Goal: Browse casually: Explore the website without a specific task or goal

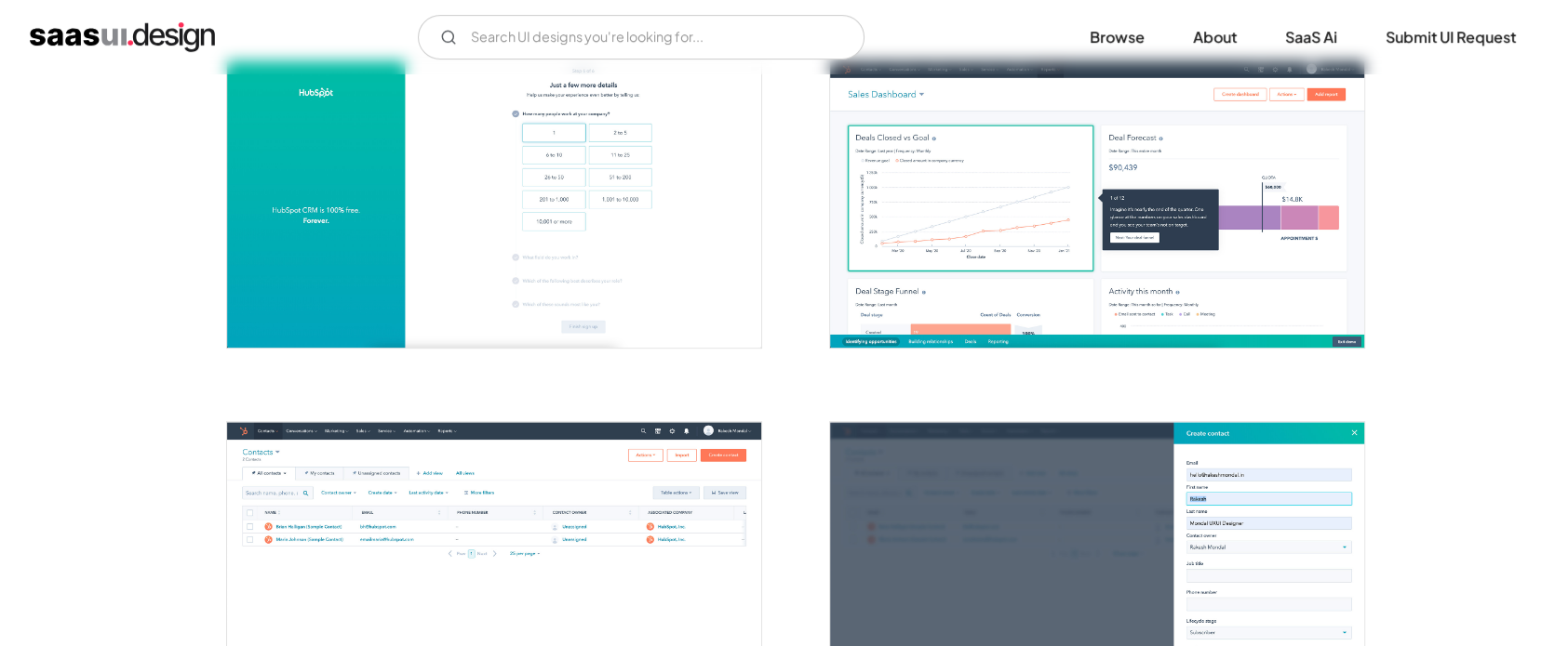
scroll to position [930, 0]
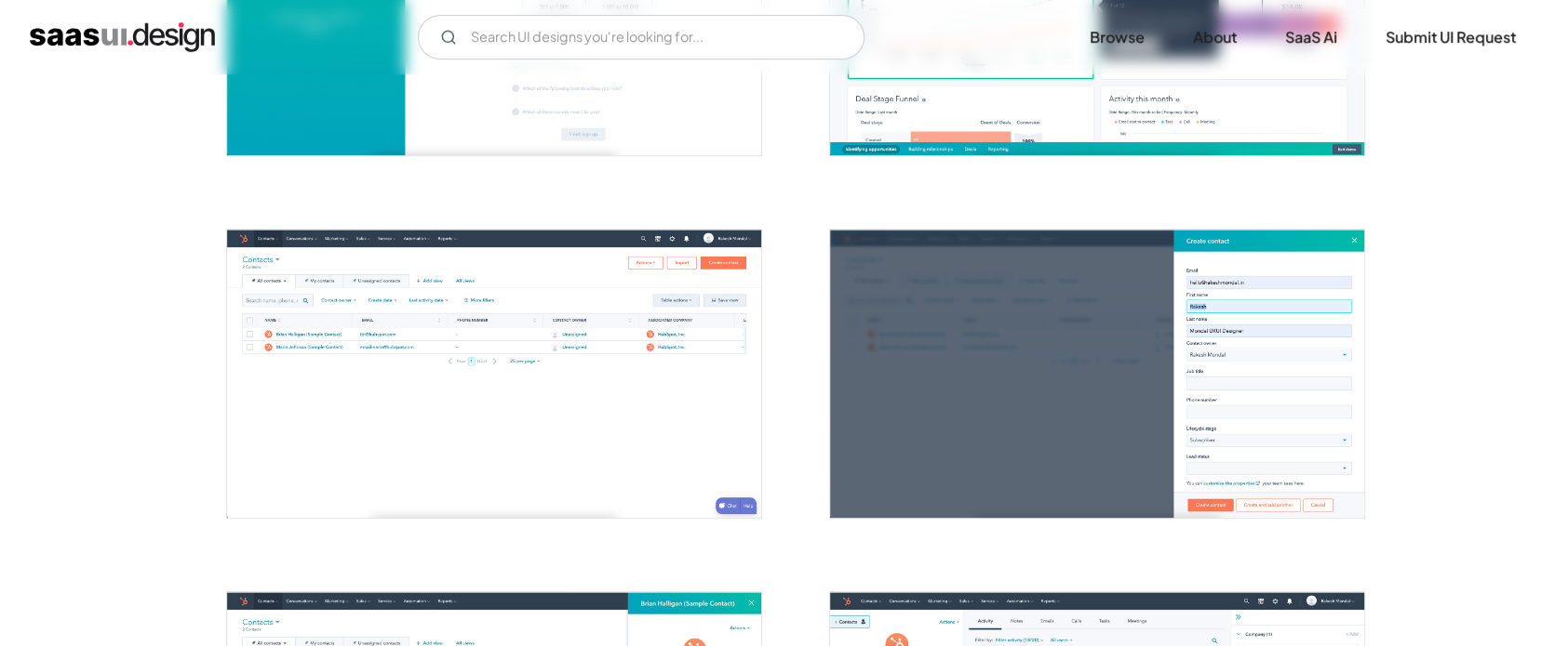
click at [539, 317] on img "open lightbox" at bounding box center [494, 373] width 534 height 287
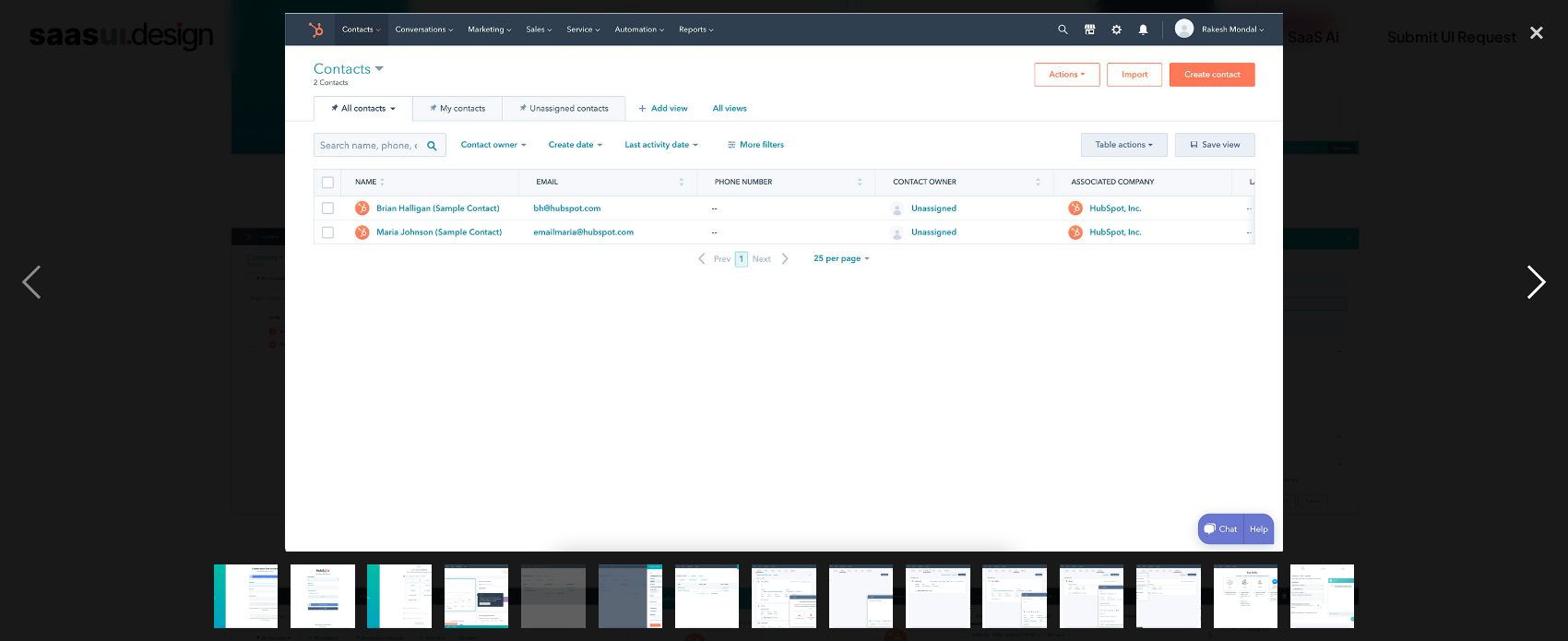
click at [1537, 282] on div "next image" at bounding box center [1536, 282] width 62 height 539
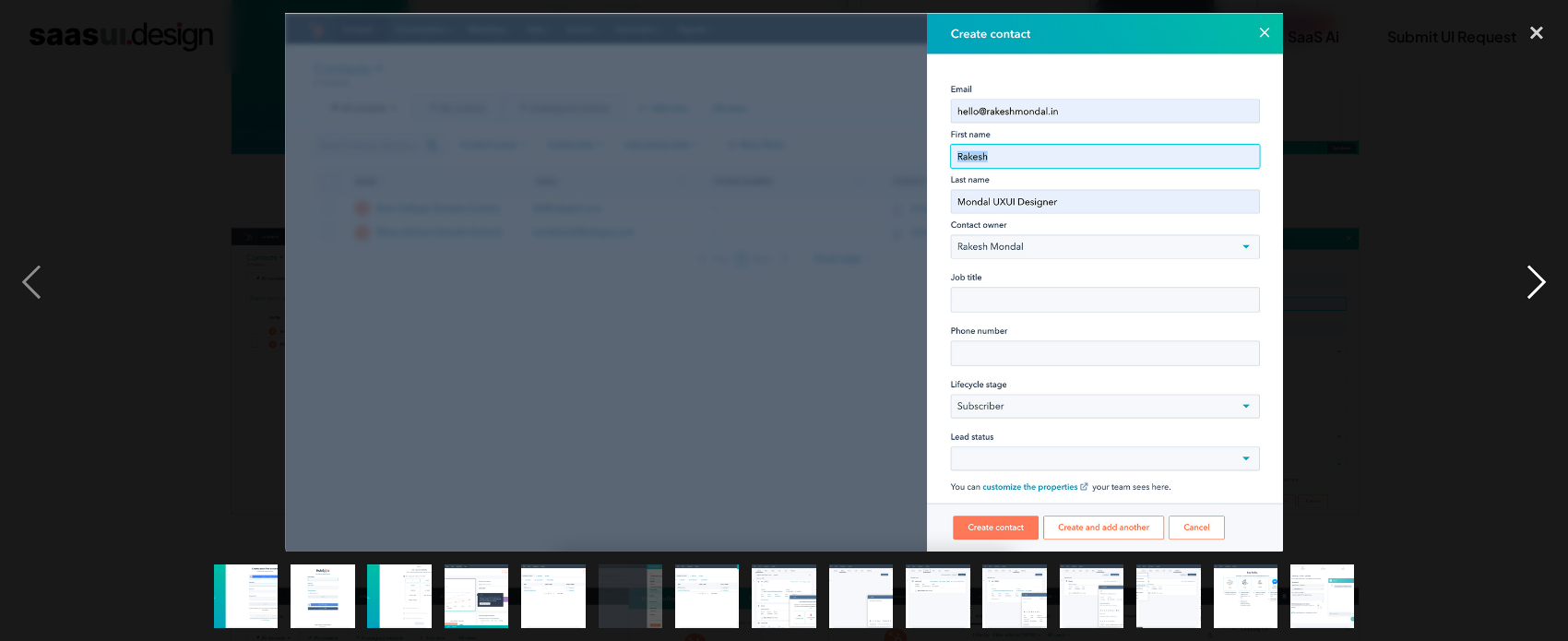
click at [1537, 282] on div "next image" at bounding box center [1536, 282] width 62 height 539
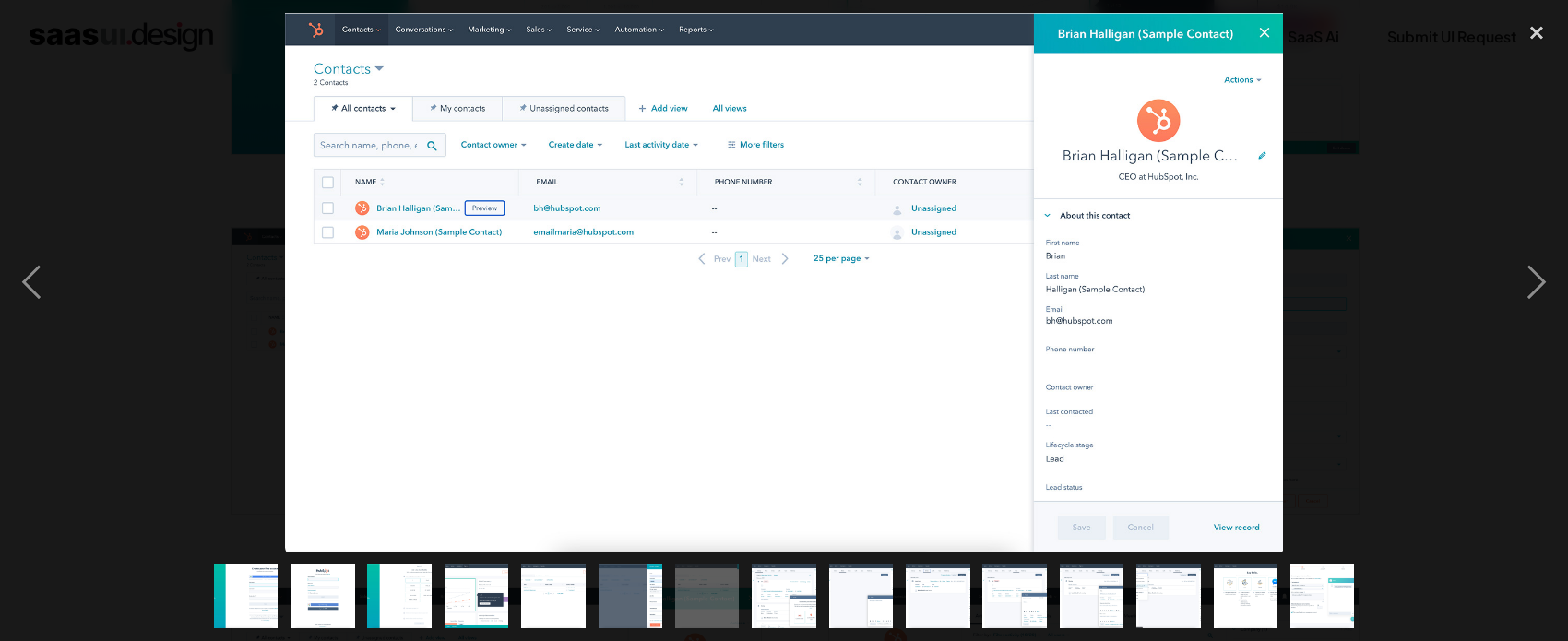
click at [638, 584] on img "show item 6 of 15" at bounding box center [630, 597] width 119 height 64
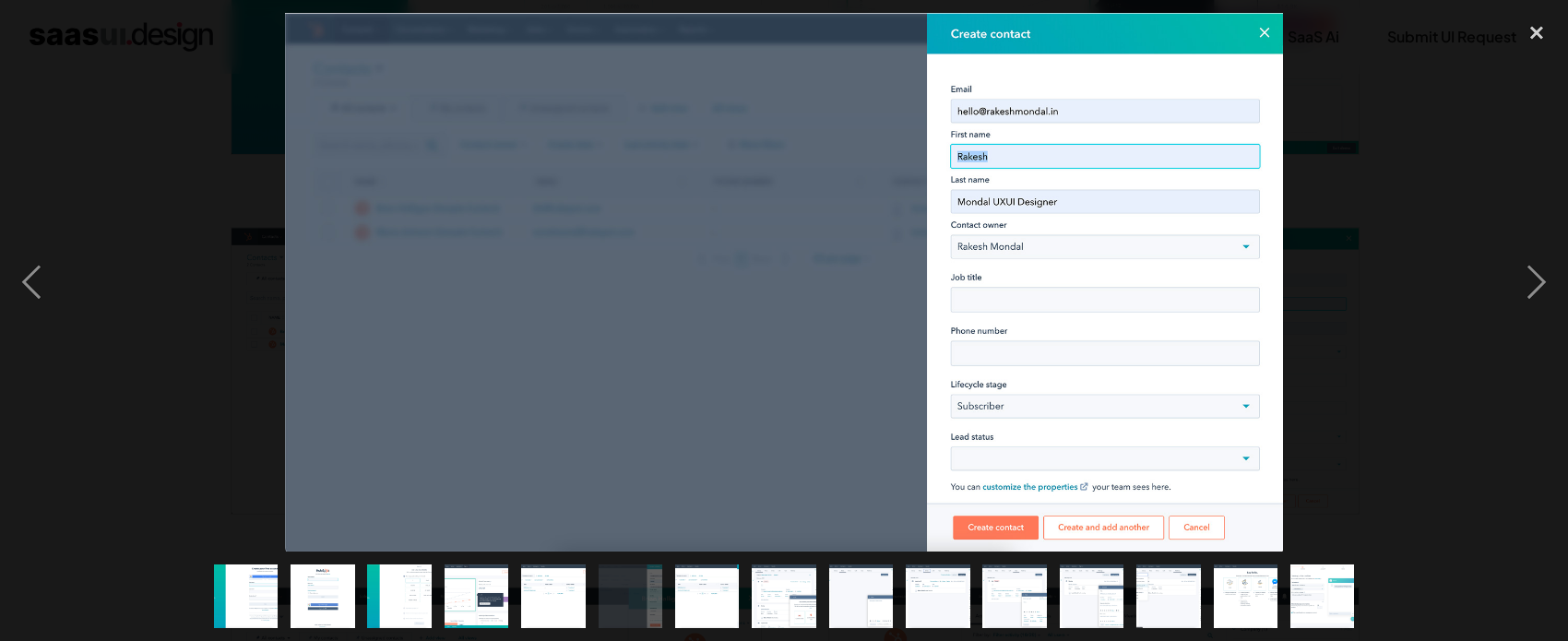
click at [555, 593] on img "show item 5 of 15" at bounding box center [553, 597] width 119 height 64
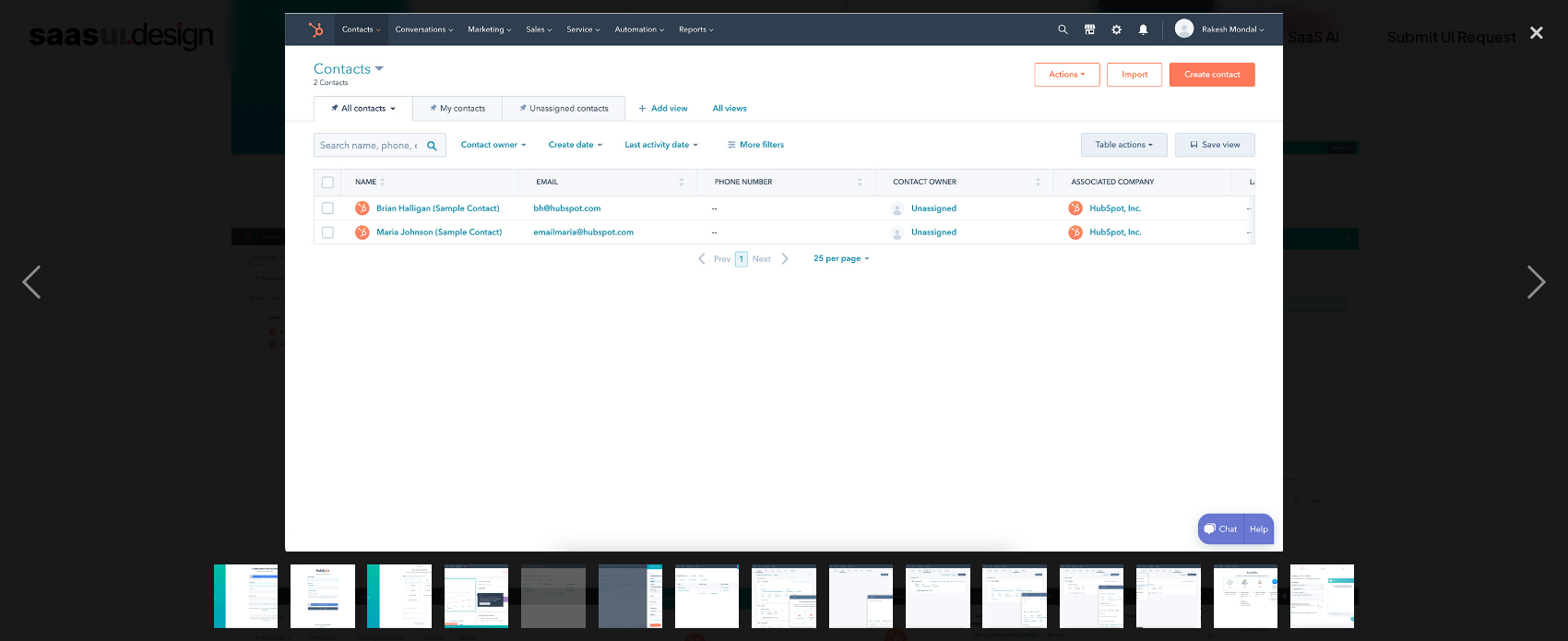
click at [624, 597] on img "show item 6 of 15" at bounding box center [630, 597] width 119 height 64
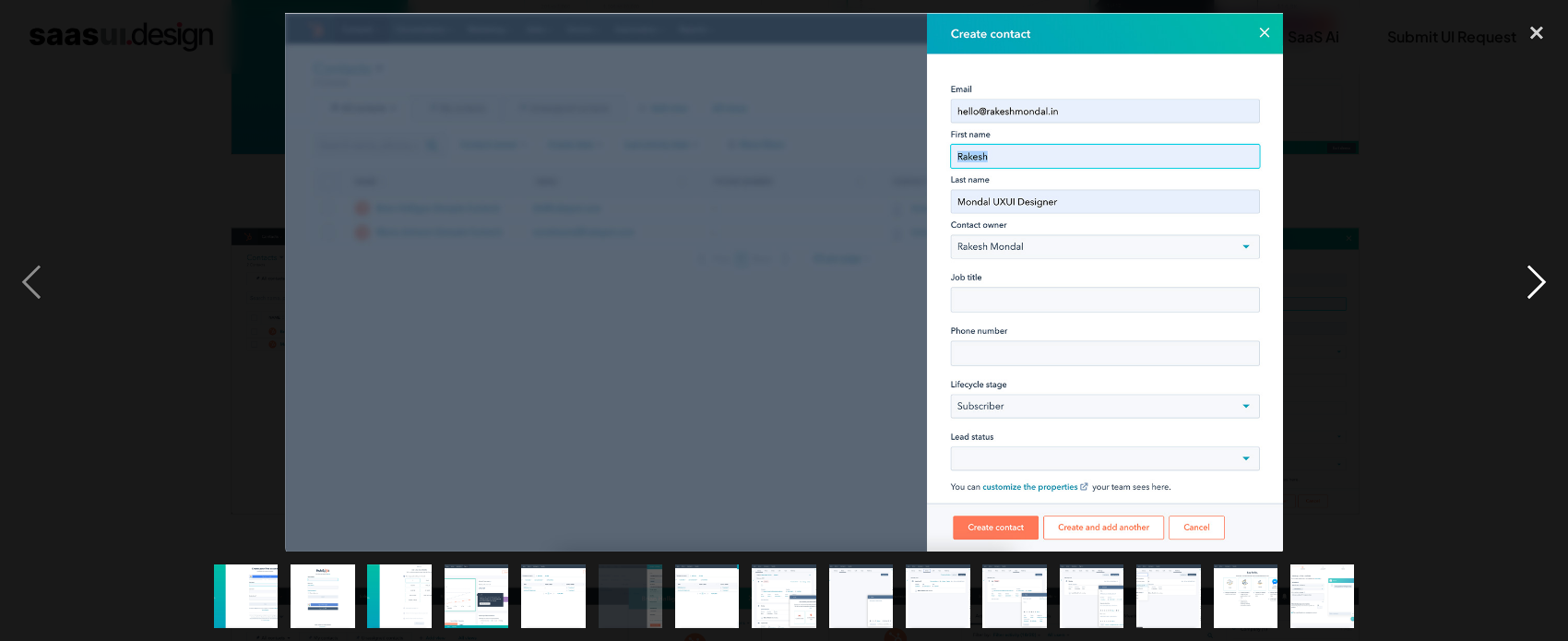
click at [1539, 288] on div "next image" at bounding box center [1536, 282] width 62 height 539
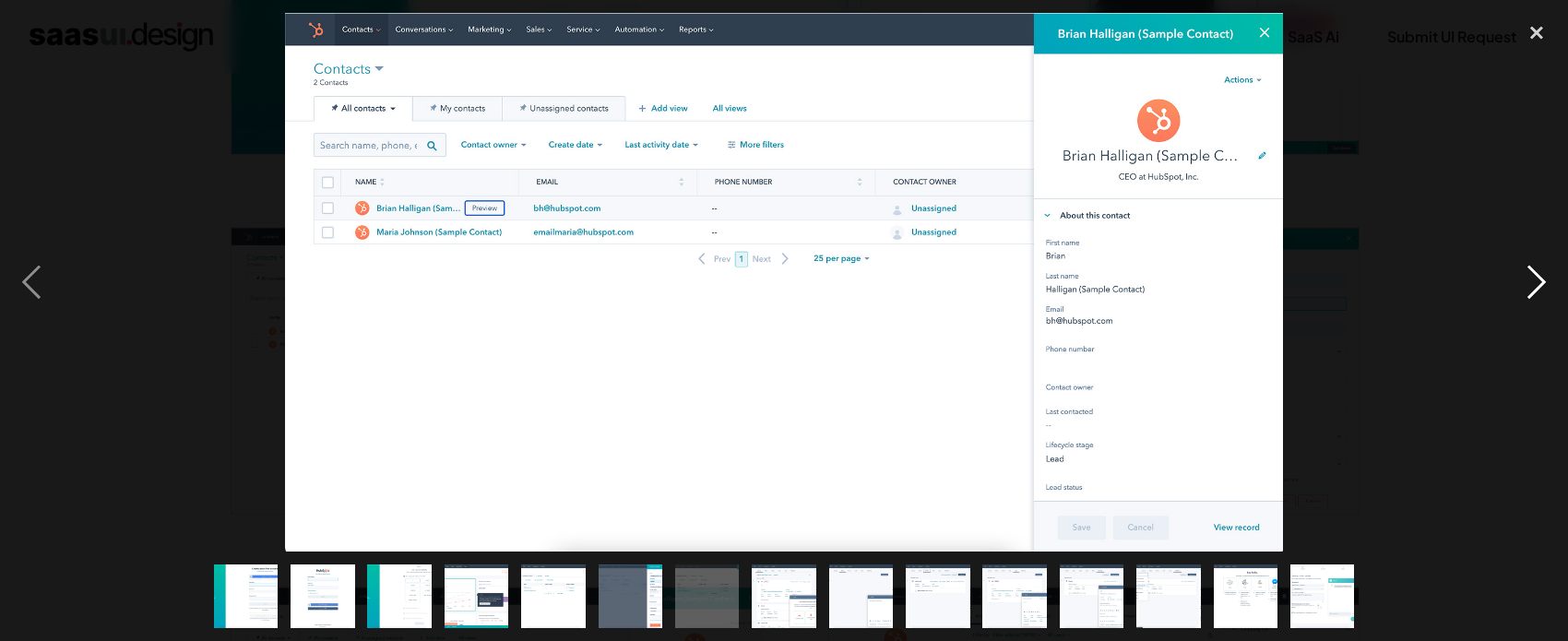
click at [1529, 292] on div "next image" at bounding box center [1536, 282] width 62 height 539
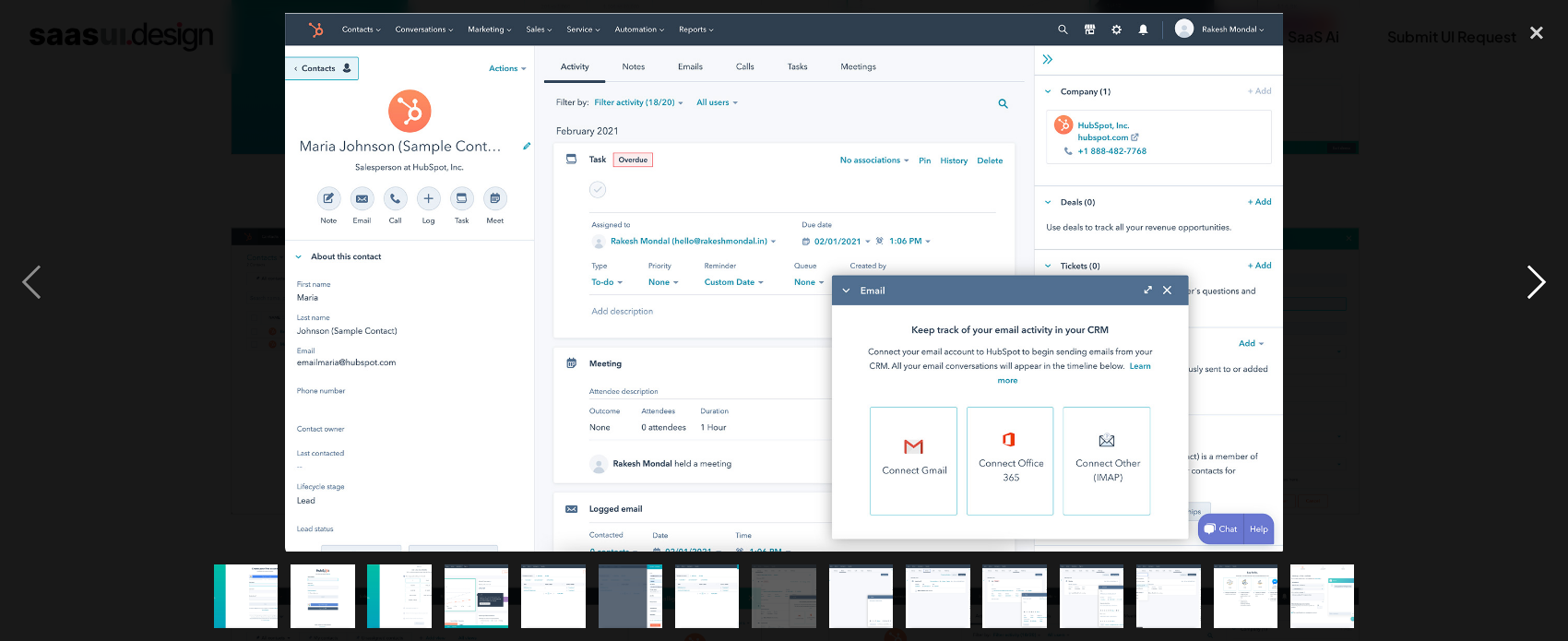
click at [1529, 292] on div "next image" at bounding box center [1536, 282] width 62 height 539
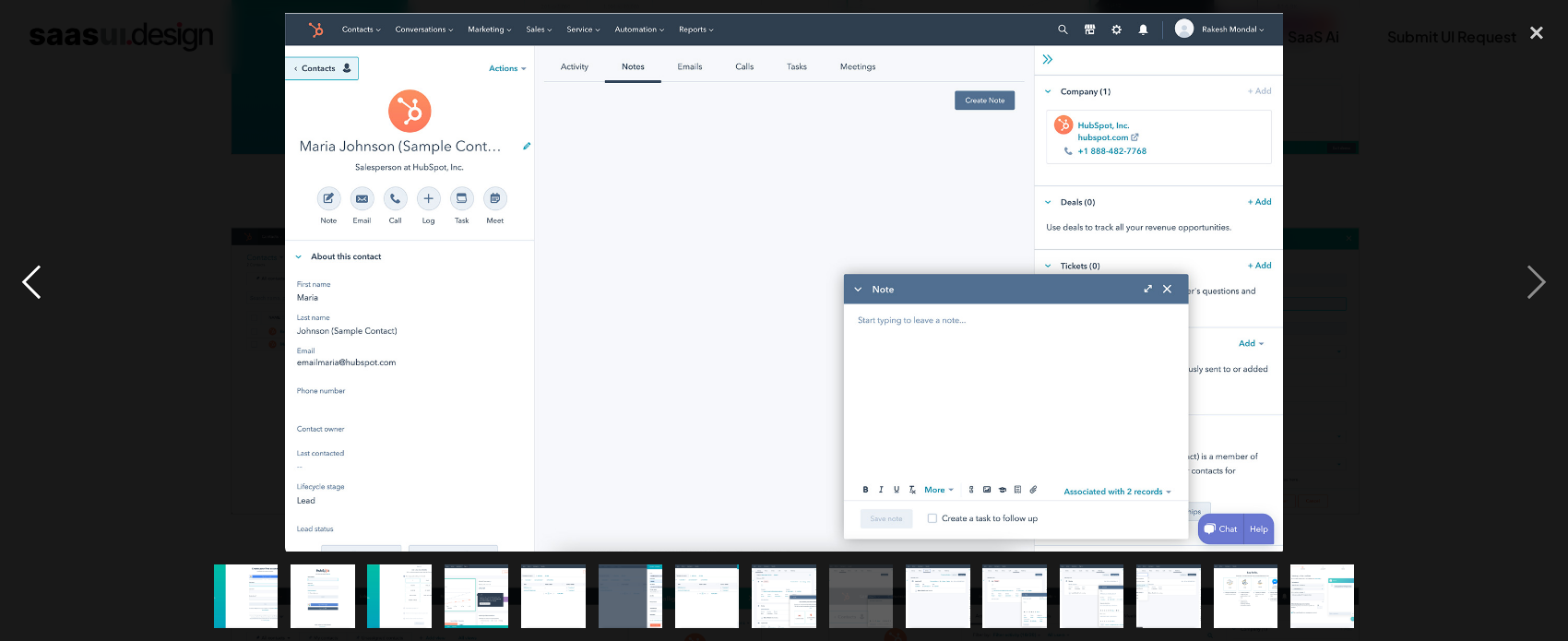
click at [36, 270] on div "previous image" at bounding box center [31, 282] width 62 height 539
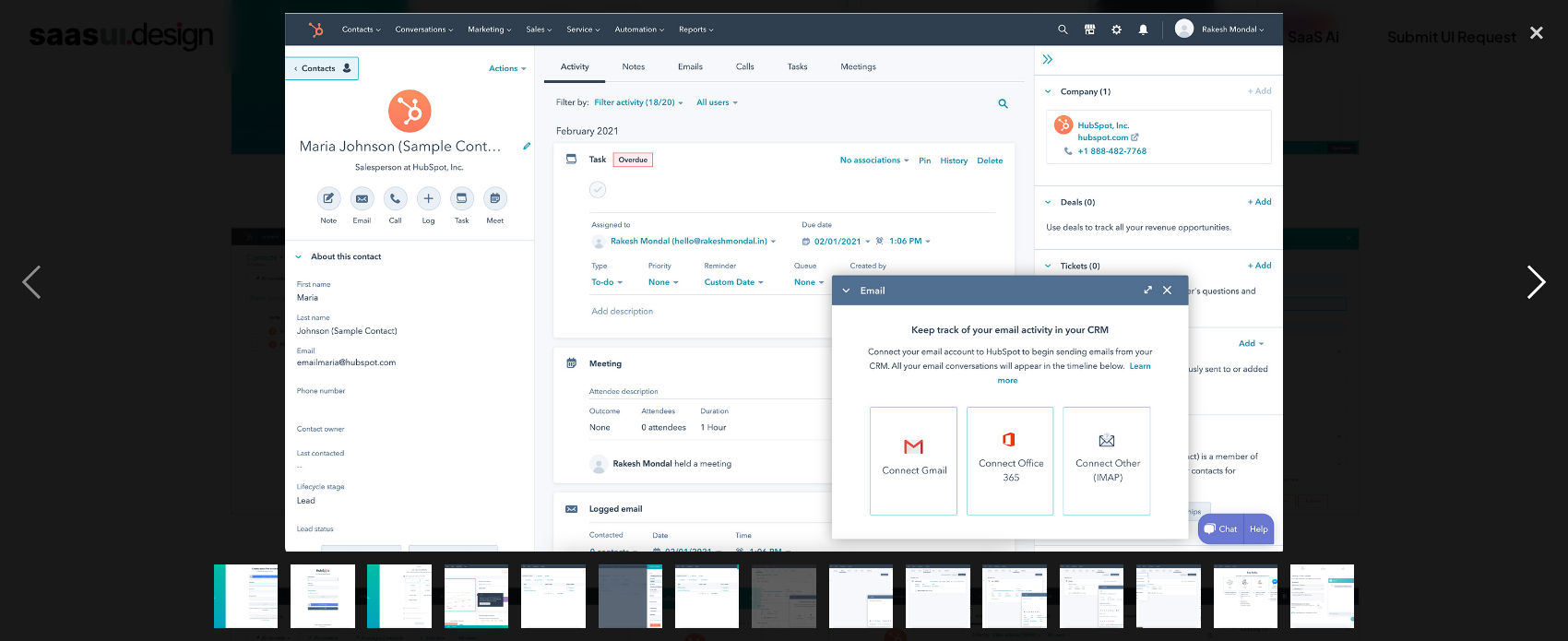
click at [1533, 291] on div "next image" at bounding box center [1536, 282] width 62 height 539
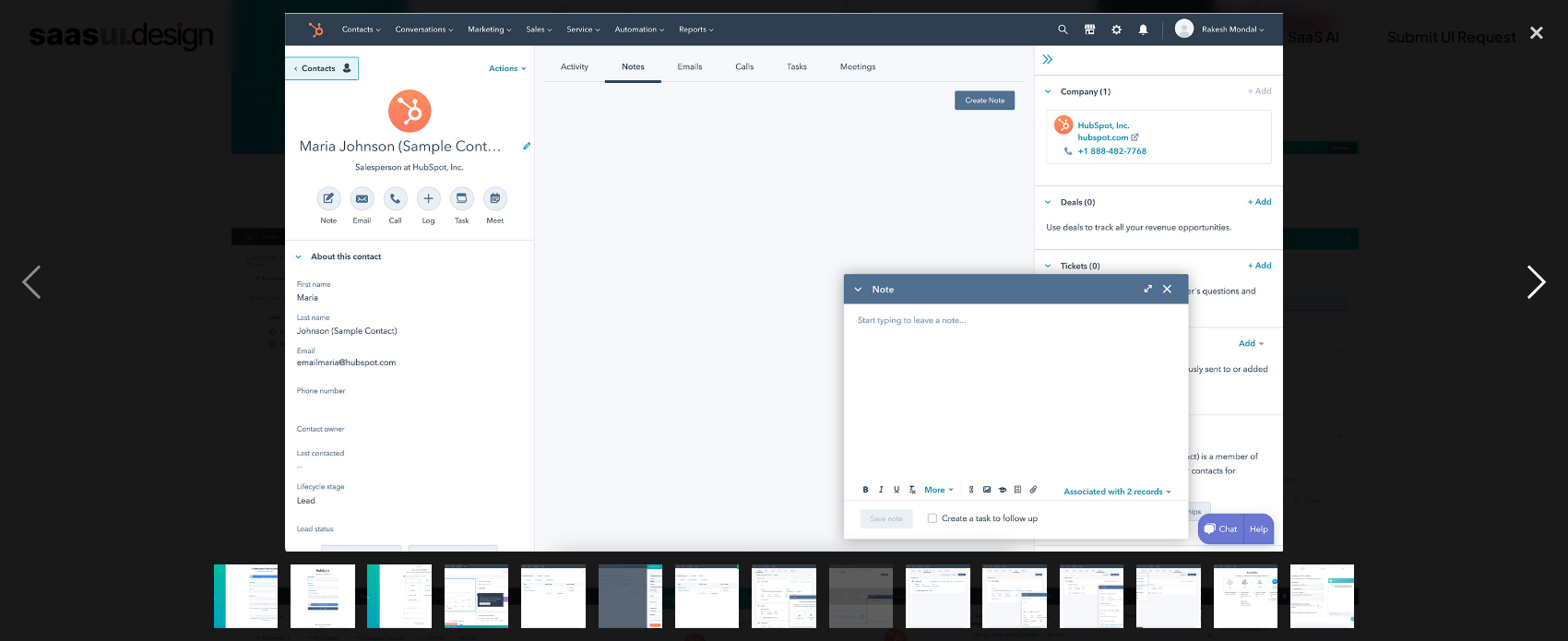
click at [1531, 278] on div "next image" at bounding box center [1536, 282] width 62 height 539
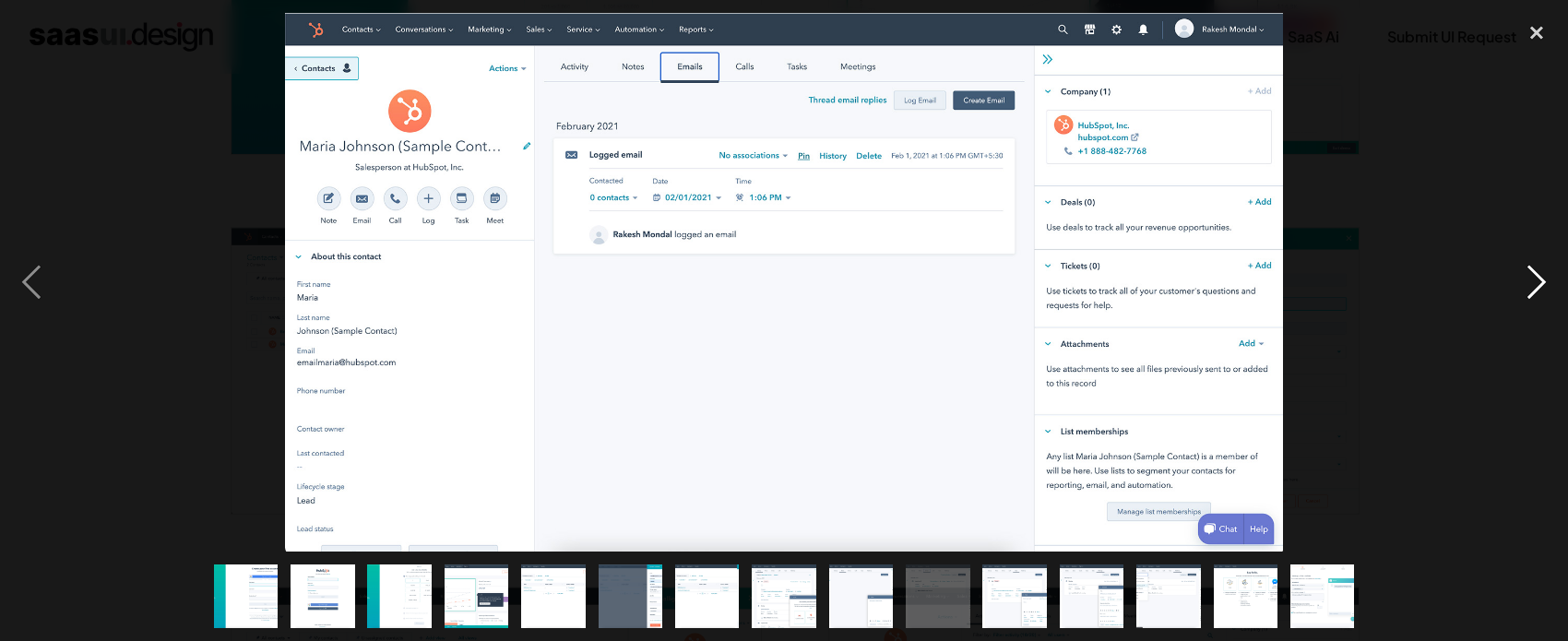
click at [1528, 278] on div "next image" at bounding box center [1536, 282] width 62 height 539
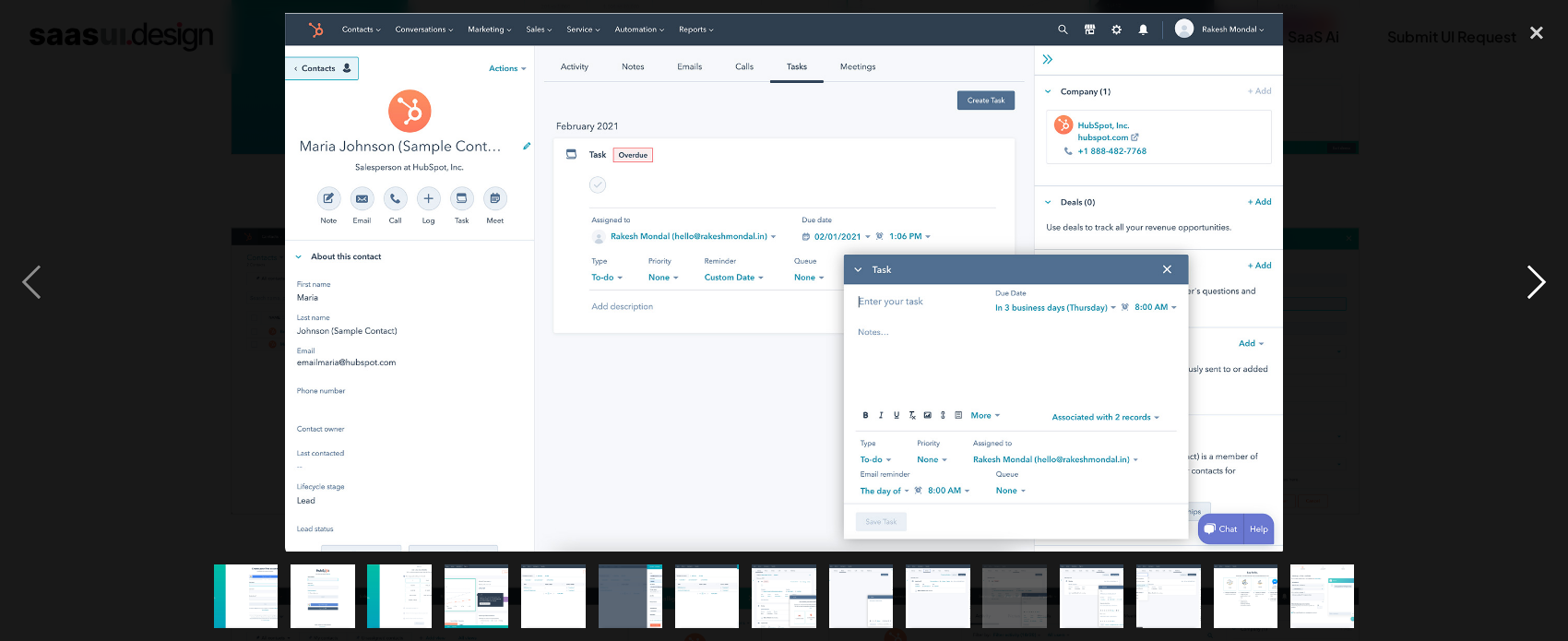
click at [1534, 274] on div "next image" at bounding box center [1536, 282] width 62 height 539
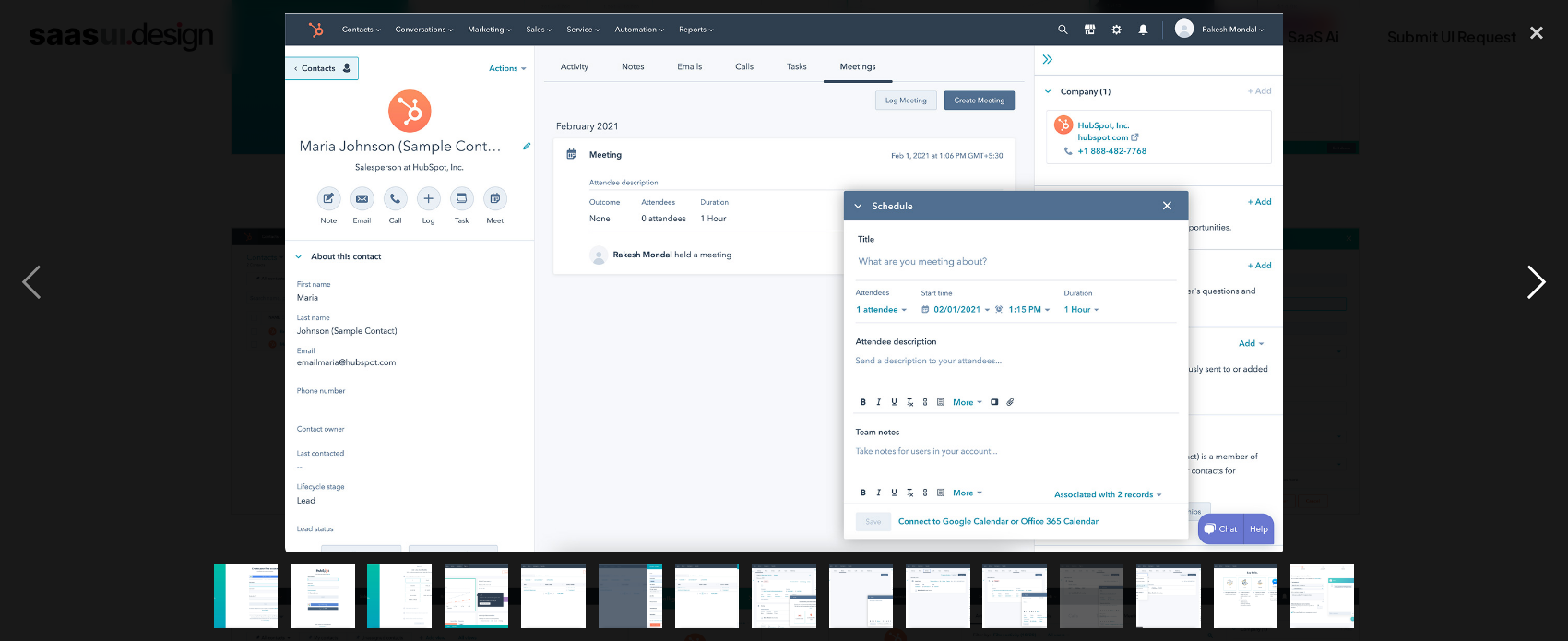
click at [1540, 283] on div "next image" at bounding box center [1536, 282] width 62 height 539
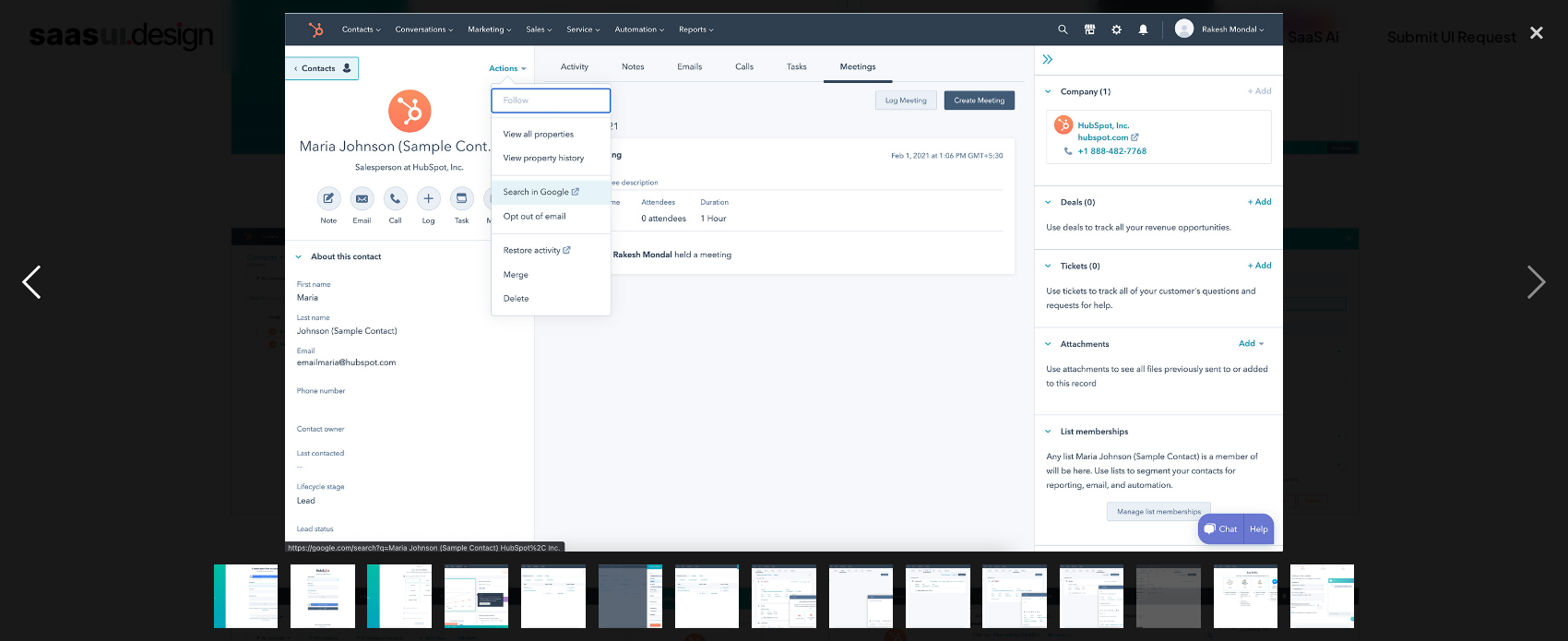
click at [38, 281] on div "previous image" at bounding box center [31, 282] width 62 height 539
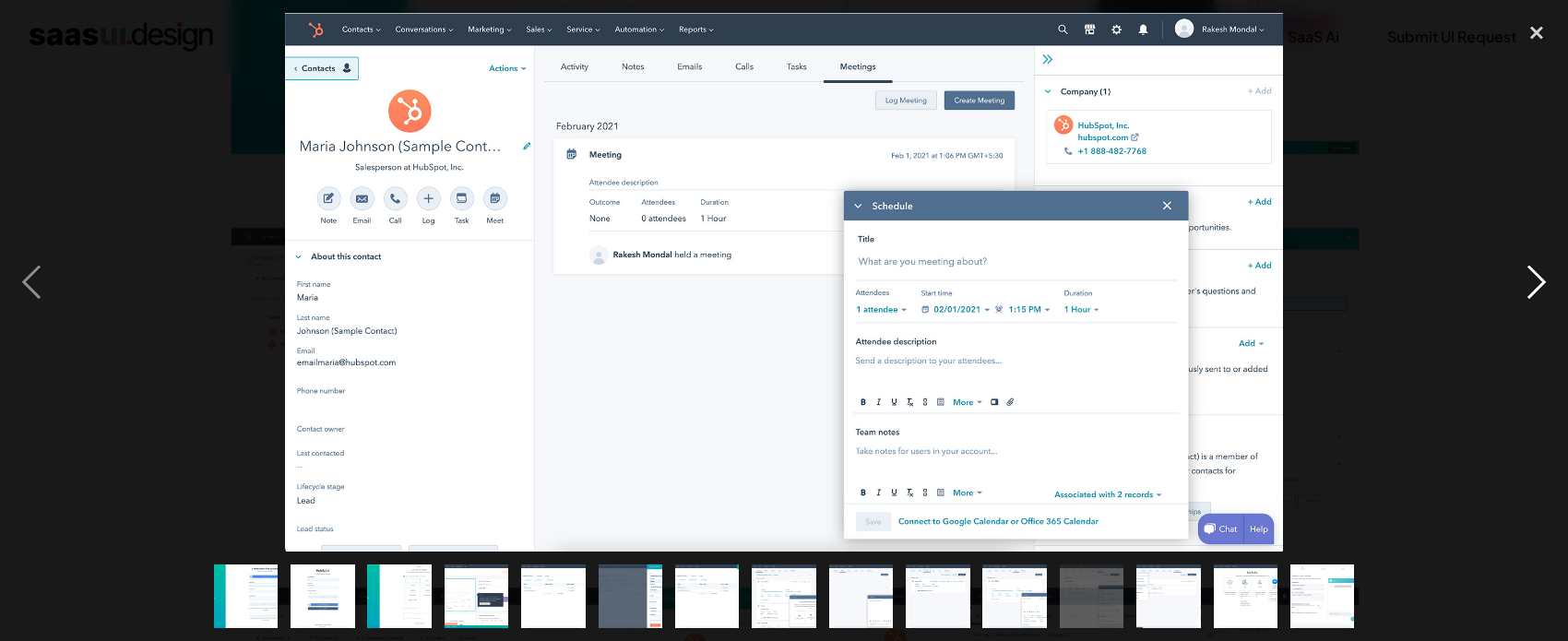
click at [1534, 276] on div "next image" at bounding box center [1536, 282] width 62 height 539
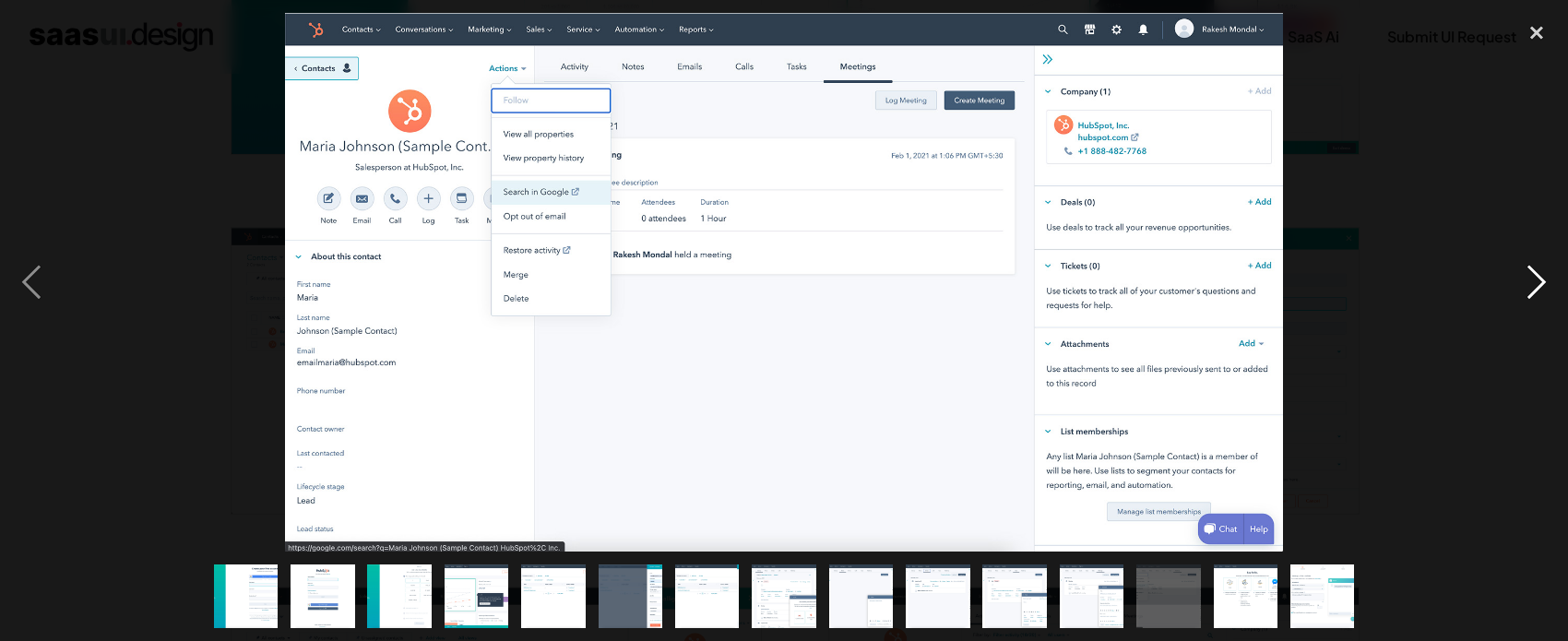
click at [1534, 276] on div "next image" at bounding box center [1536, 282] width 62 height 539
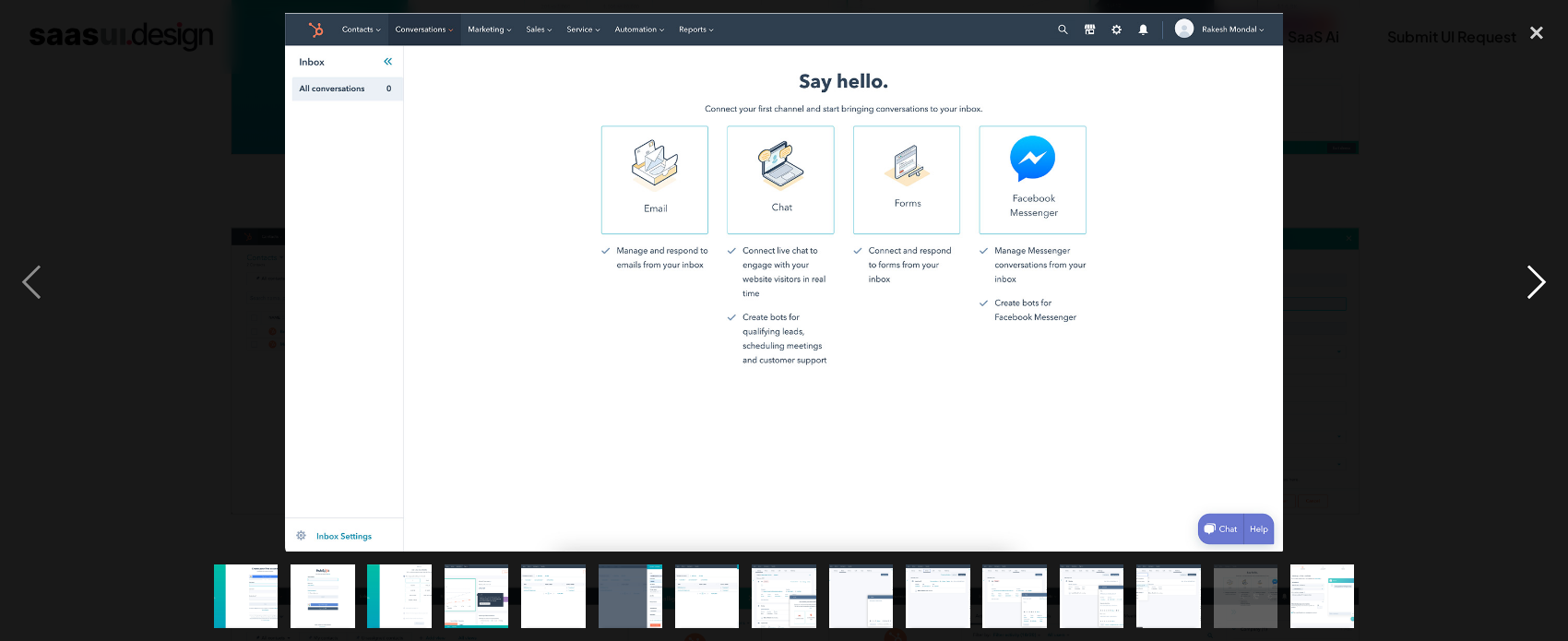
click at [1533, 283] on div "next image" at bounding box center [1536, 282] width 62 height 539
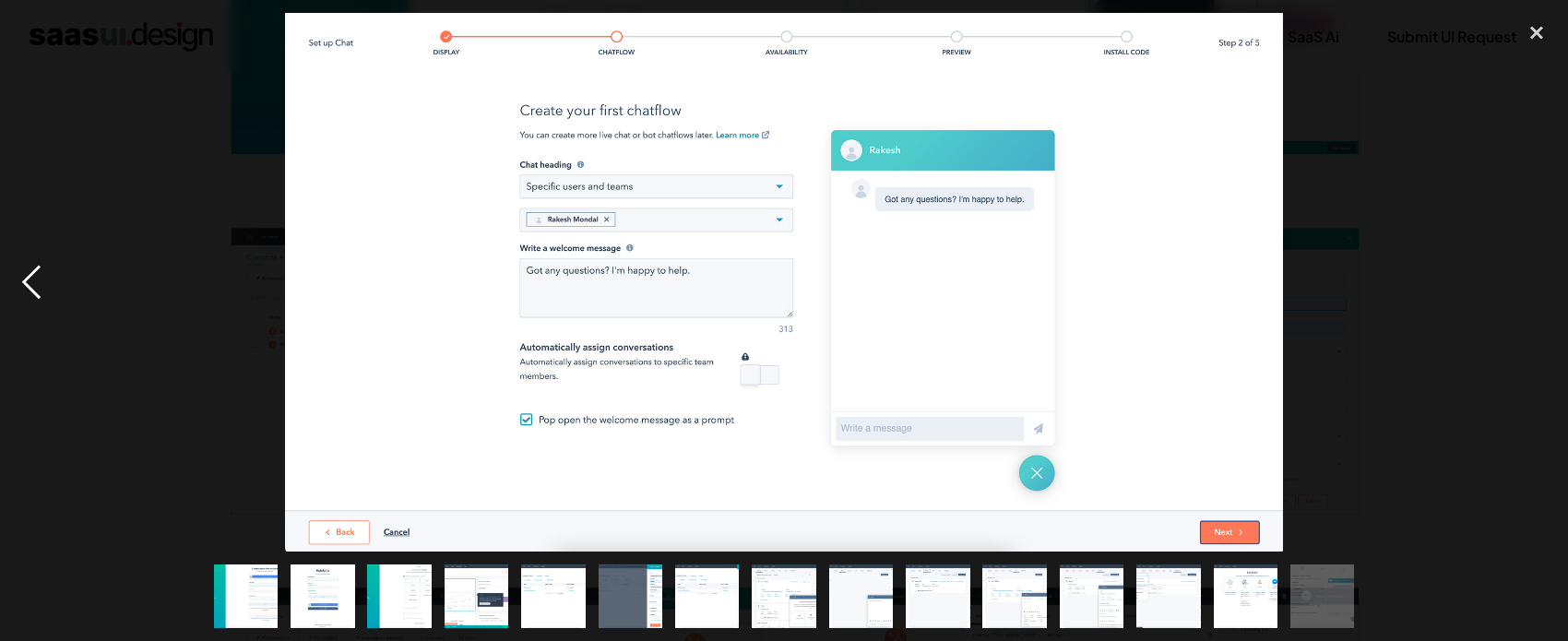
click at [30, 283] on div "previous image" at bounding box center [31, 282] width 62 height 539
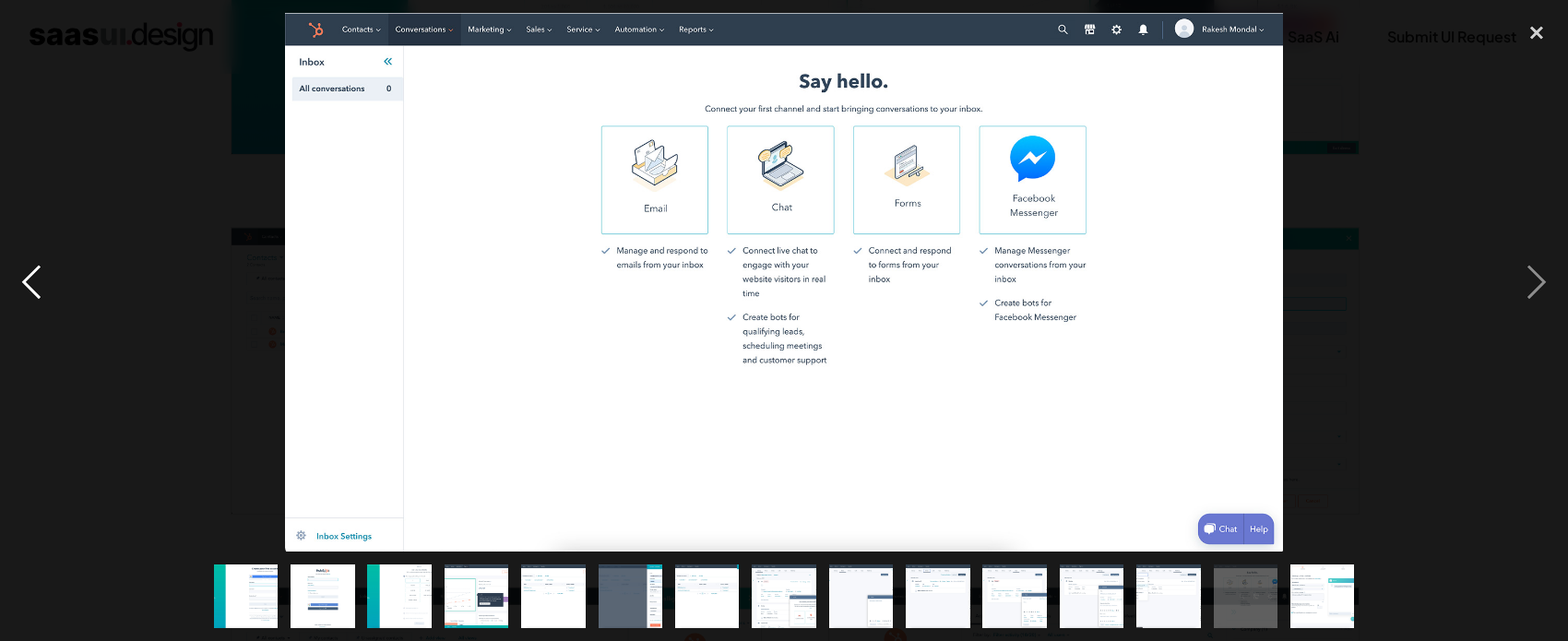
click at [30, 283] on div "previous image" at bounding box center [31, 282] width 62 height 539
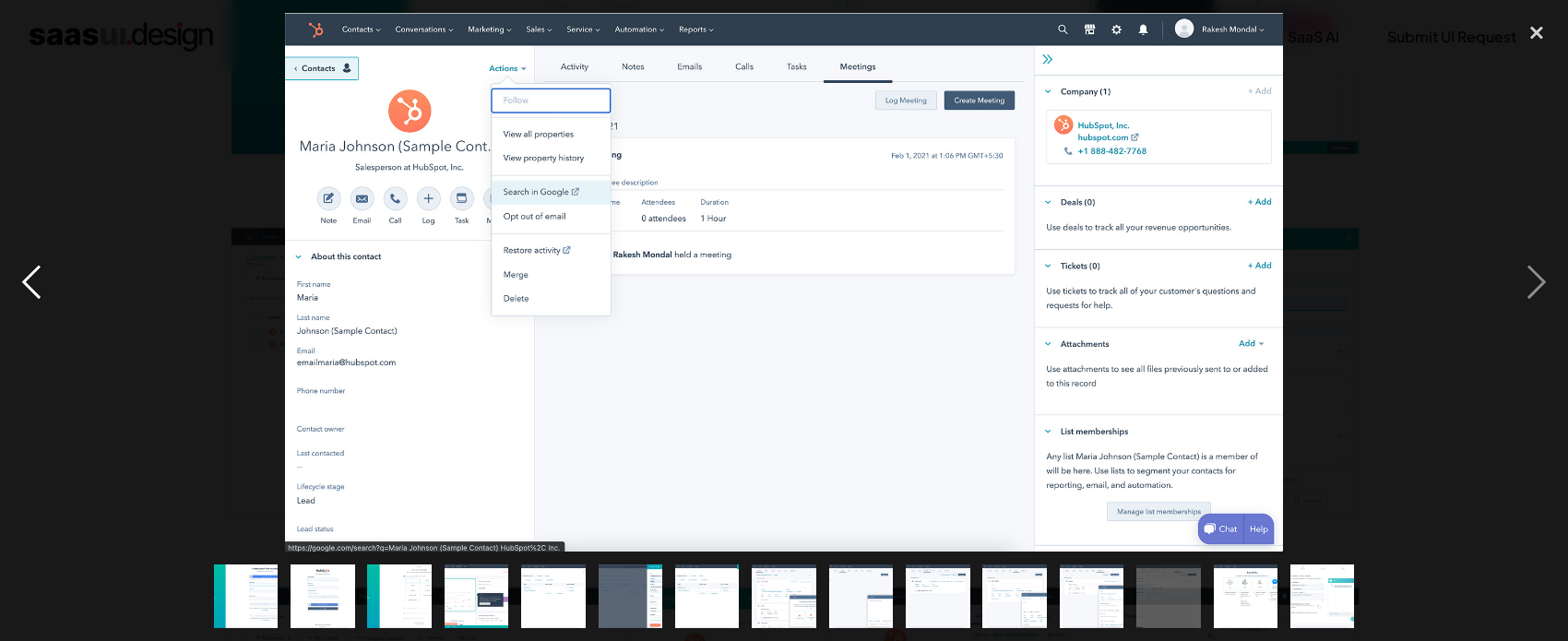
click at [30, 283] on div "previous image" at bounding box center [31, 282] width 62 height 539
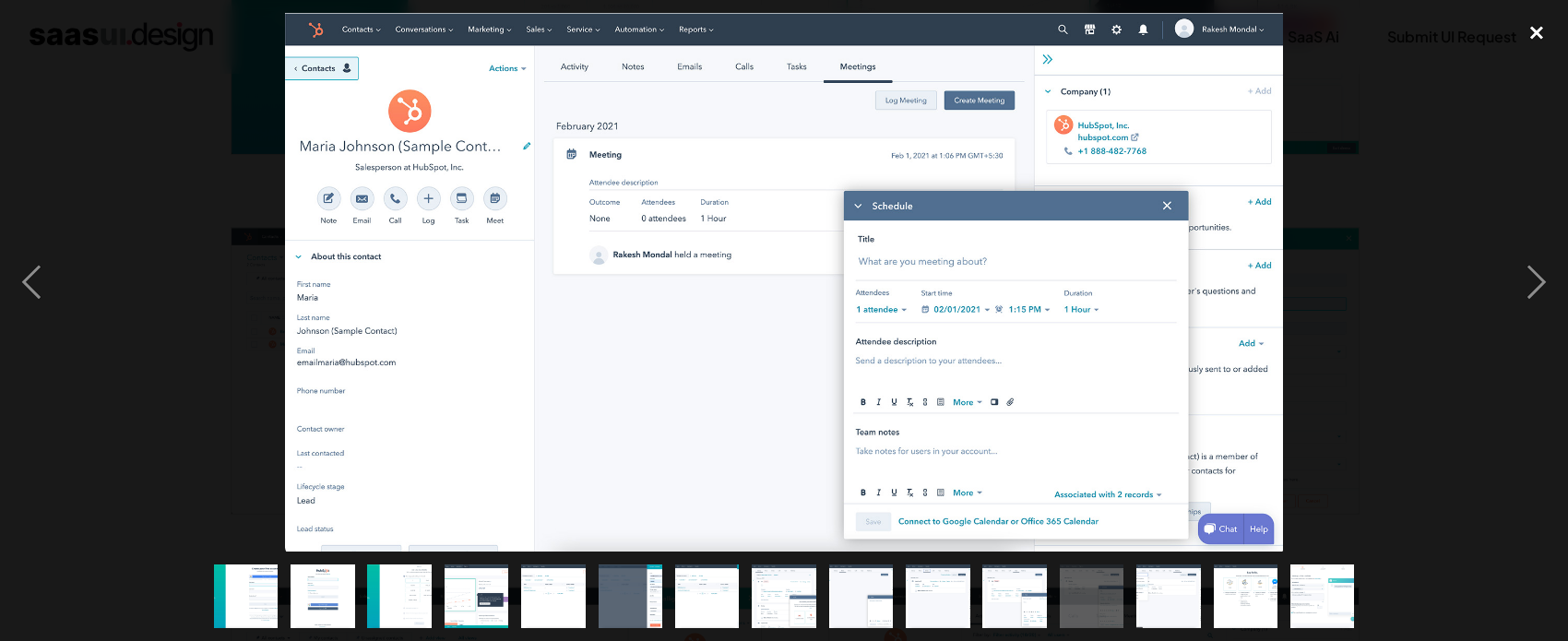
click at [1524, 25] on div "close lightbox" at bounding box center [1536, 33] width 62 height 40
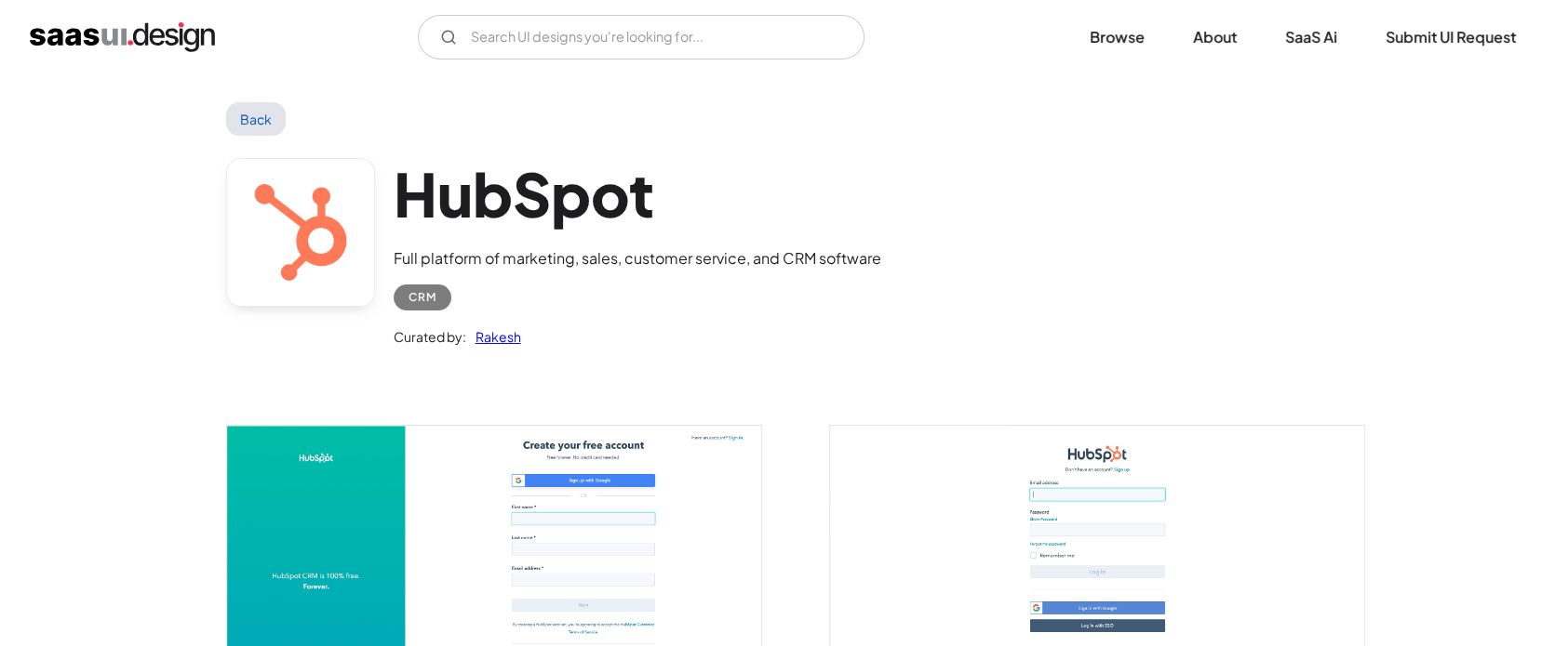
scroll to position [0, 0]
